Goal: Navigation & Orientation: Go to known website

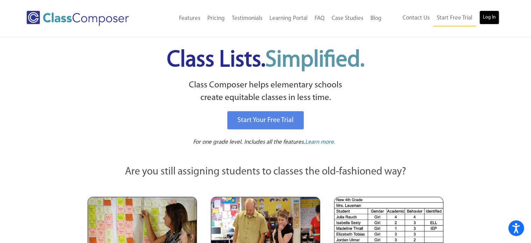
click at [492, 17] on link "Log In" at bounding box center [489, 17] width 20 height 14
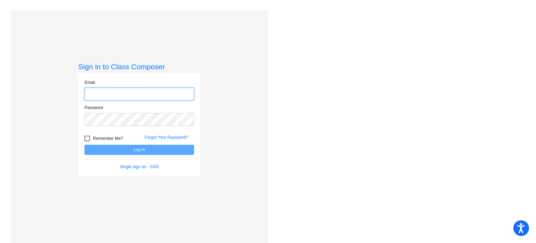
type input "rhassing@stpeterschools.org"
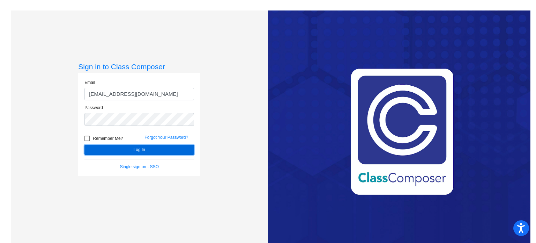
click at [147, 147] on button "Log In" at bounding box center [139, 150] width 110 height 10
